Goal: Register for event/course

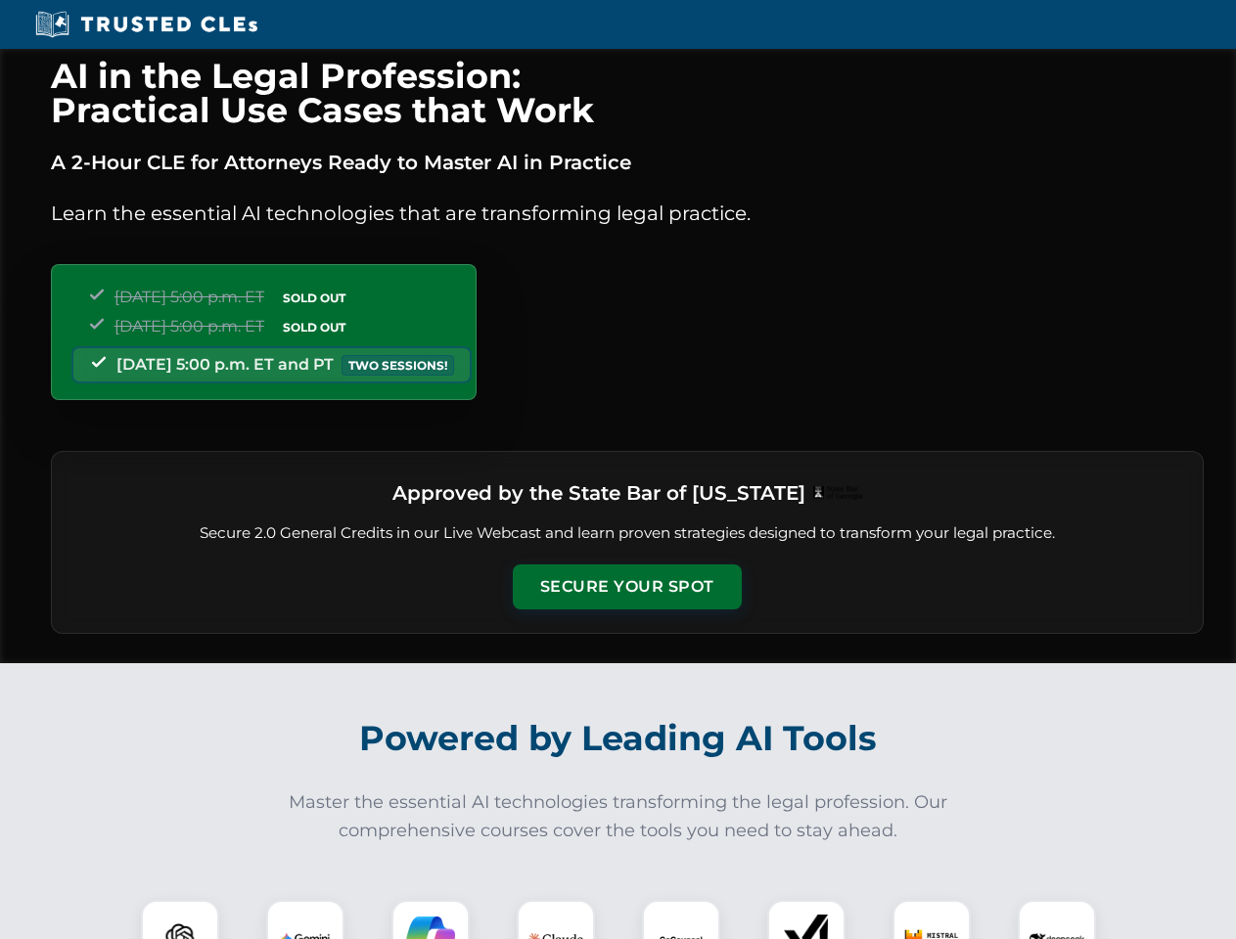
click at [626, 587] on button "Secure Your Spot" at bounding box center [627, 587] width 229 height 45
click at [180, 920] on img at bounding box center [180, 939] width 57 height 57
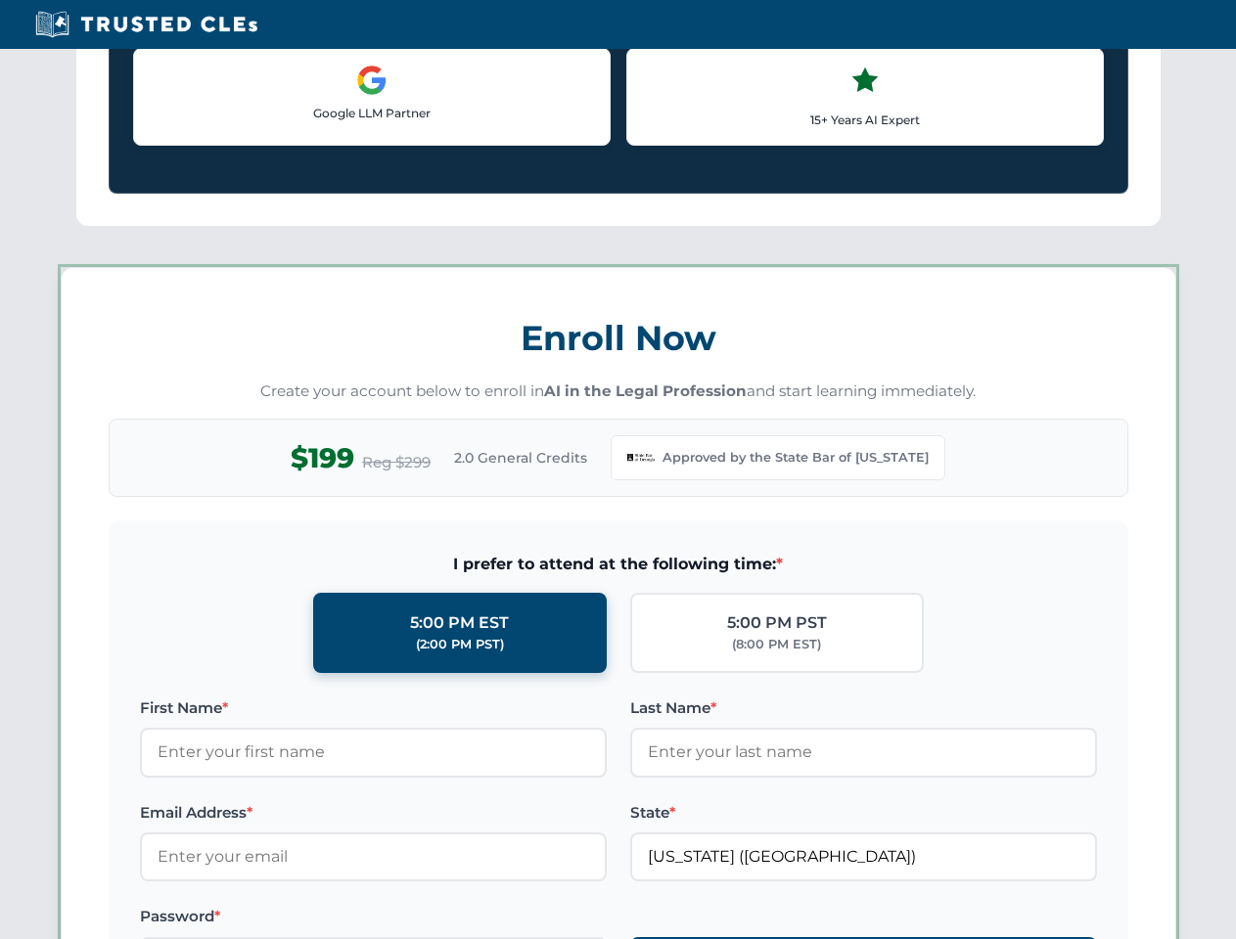
click at [431, 920] on label "Password *" at bounding box center [373, 916] width 467 height 23
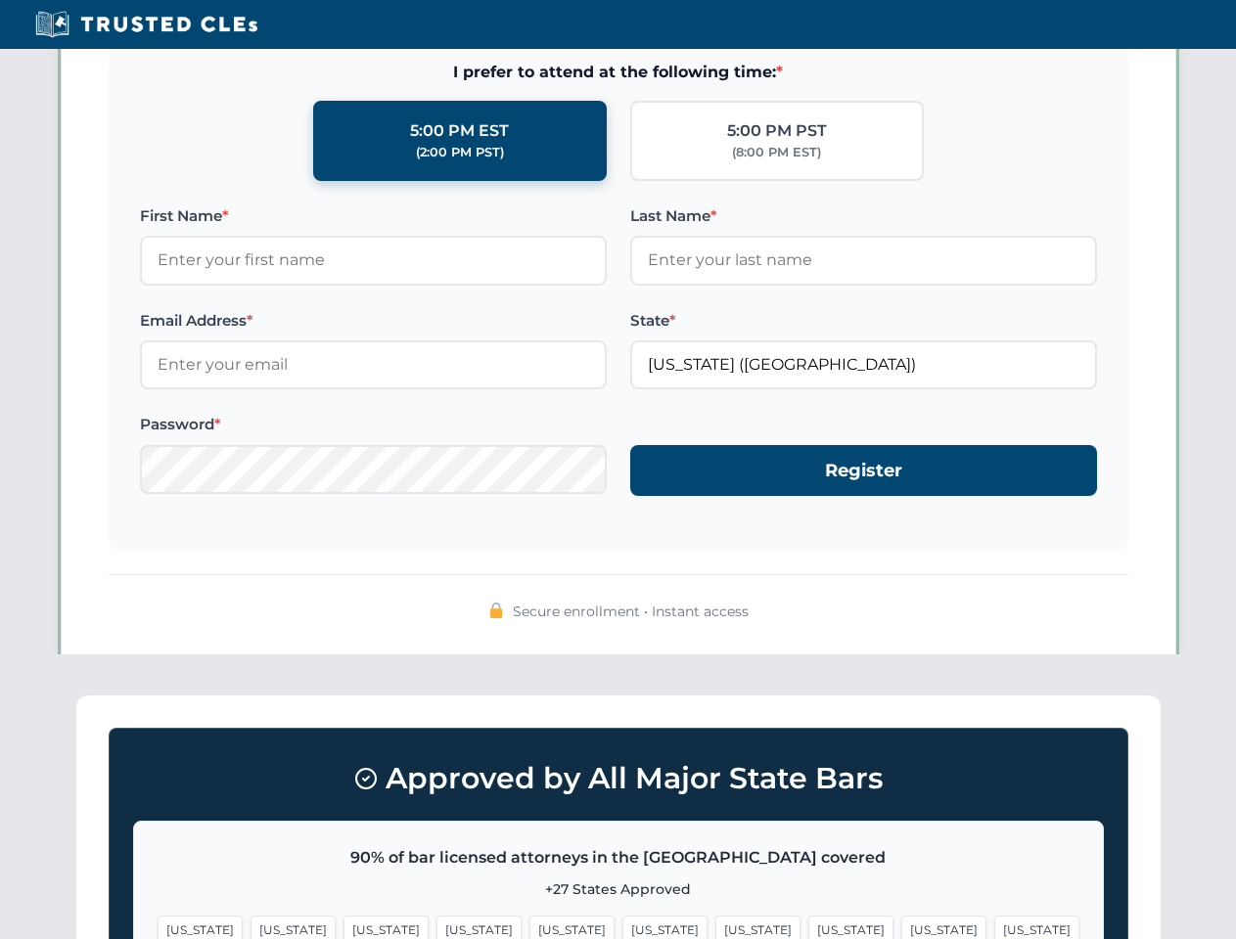
click at [901, 920] on span "[US_STATE]" at bounding box center [943, 930] width 85 height 28
